Goal: Check status: Check status

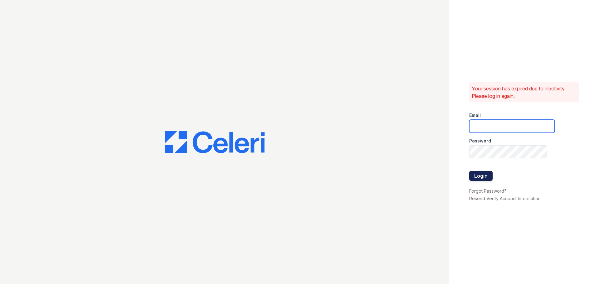
type input "arbors2@cafmanagement.com"
click at [483, 175] on button "Login" at bounding box center [480, 176] width 23 height 10
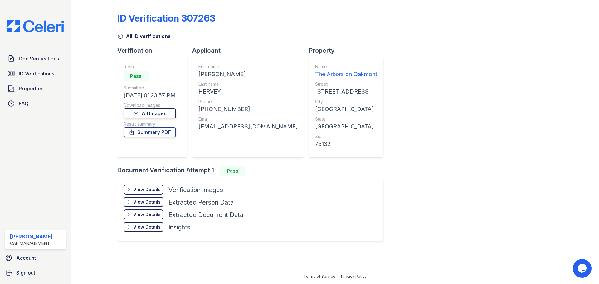
click at [162, 114] on link "All Images" at bounding box center [149, 113] width 52 height 10
click at [153, 110] on link "All Images" at bounding box center [149, 113] width 52 height 10
